Goal: Transaction & Acquisition: Purchase product/service

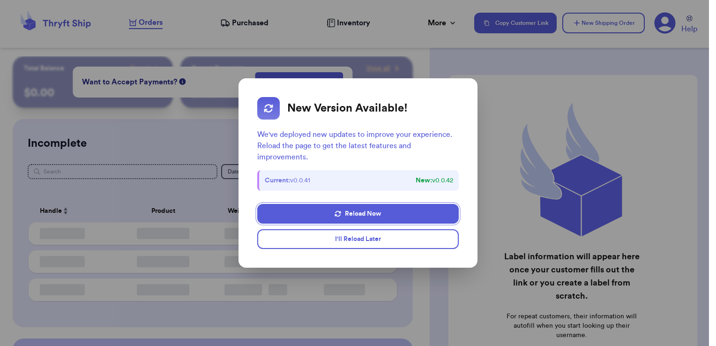
checkbox input "false"
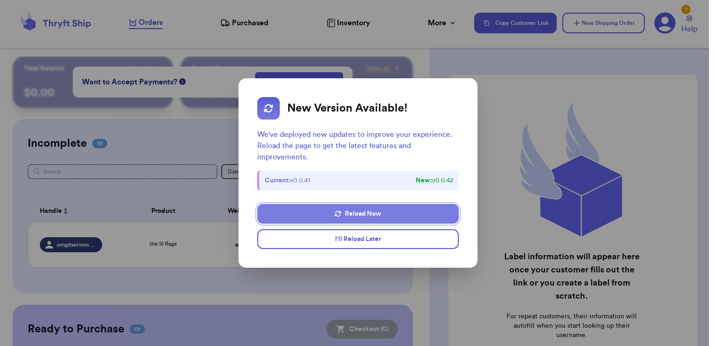
click at [358, 209] on button "Reload Now" at bounding box center [357, 214] width 201 height 20
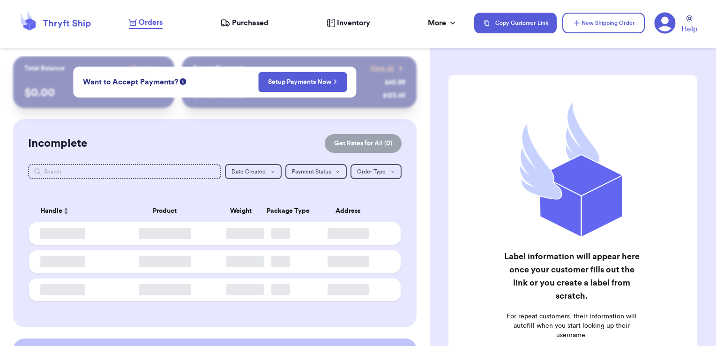
checkbox input "false"
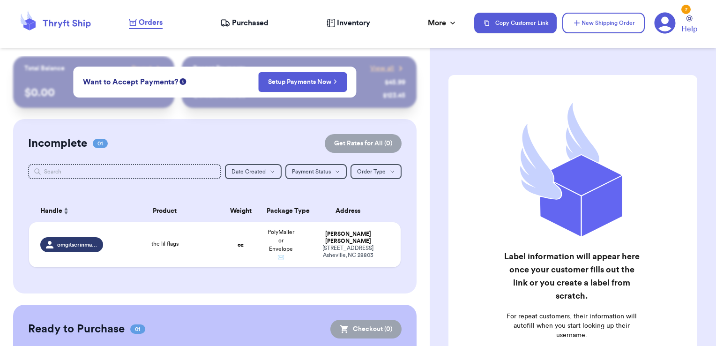
scroll to position [115, 0]
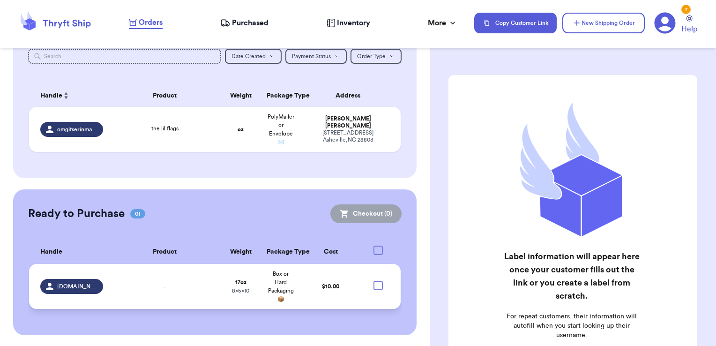
click at [373, 283] on div at bounding box center [377, 285] width 9 height 9
click at [377, 281] on input "checkbox" at bounding box center [377, 280] width 0 height 0
checkbox input "true"
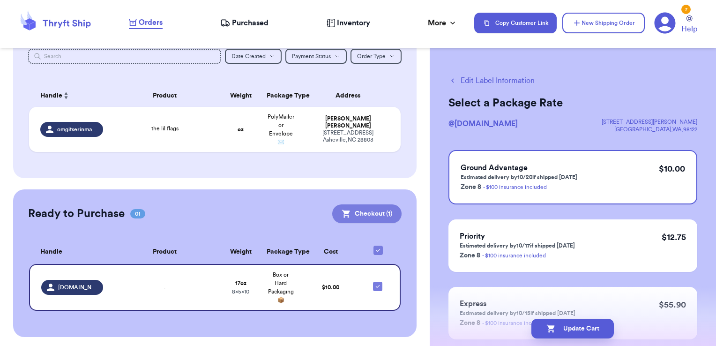
click at [381, 216] on button "Checkout ( 1 )" at bounding box center [366, 213] width 69 height 19
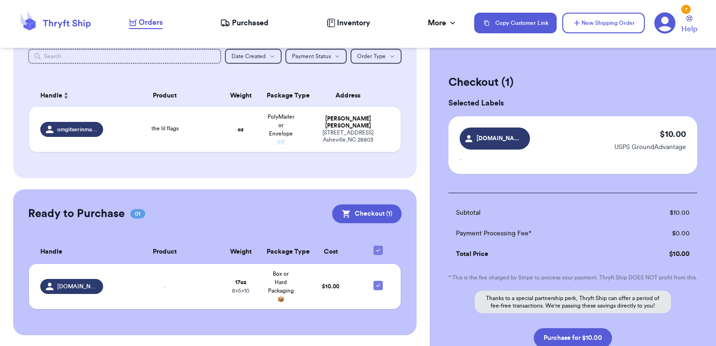
scroll to position [75, 0]
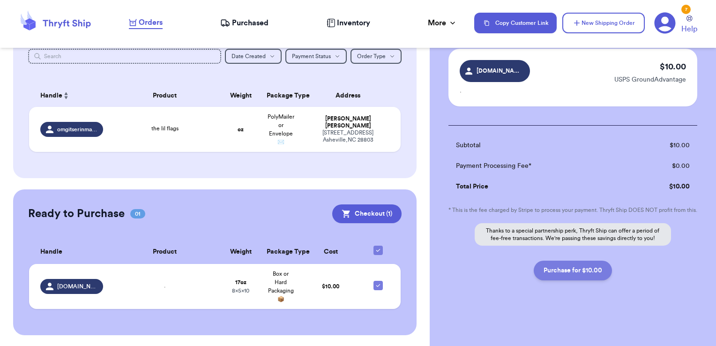
click at [550, 266] on button "Purchase for $10.00" at bounding box center [572, 270] width 78 height 20
checkbox input "false"
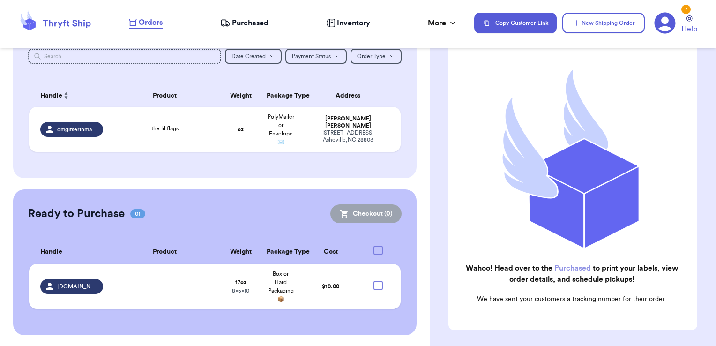
checkbox input "true"
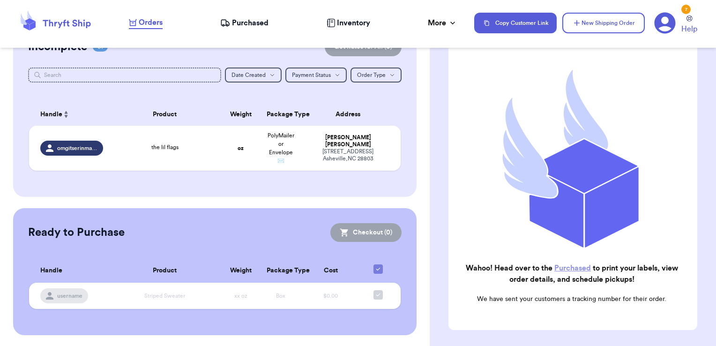
click at [557, 264] on link "Purchased" at bounding box center [572, 267] width 37 height 7
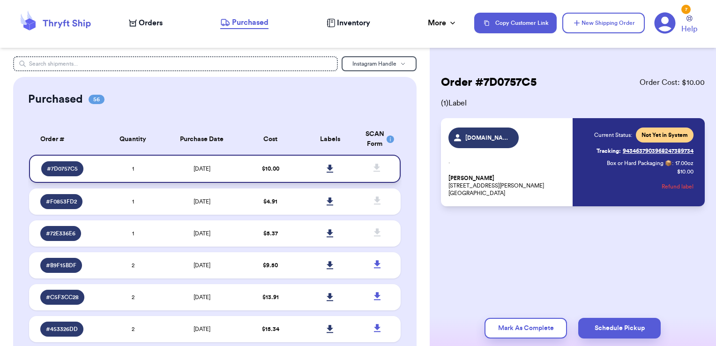
click at [326, 170] on icon at bounding box center [329, 168] width 7 height 8
click at [145, 24] on span "Orders" at bounding box center [151, 22] width 24 height 11
